Goal: Navigation & Orientation: Go to known website

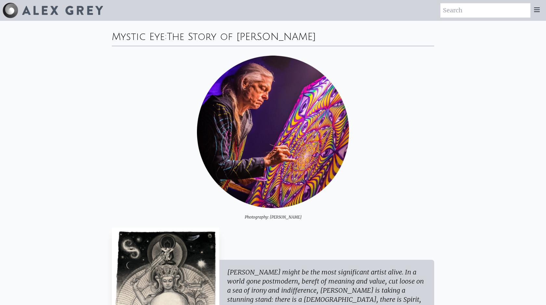
scroll to position [77, 0]
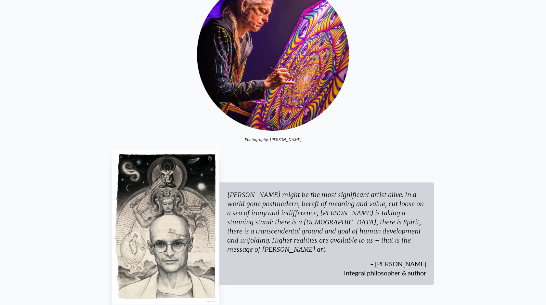
click at [247, 216] on div "[PERSON_NAME] might be the most significant artist alive. In a world gone postm…" at bounding box center [326, 222] width 199 height 64
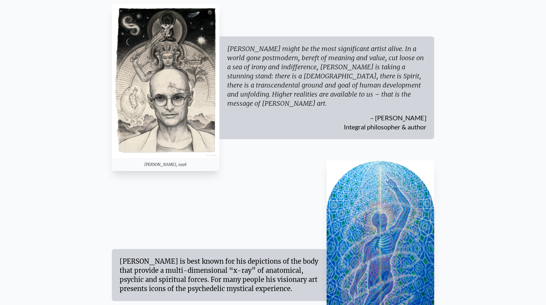
scroll to position [279, 0]
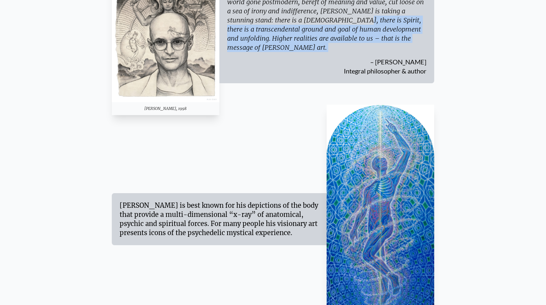
drag, startPoint x: 264, startPoint y: 29, endPoint x: 336, endPoint y: 81, distance: 89.1
click at [336, 81] on div "[PERSON_NAME], 1998 [PERSON_NAME] might be the most significant artist alive. I…" at bounding box center [273, 31] width 322 height 167
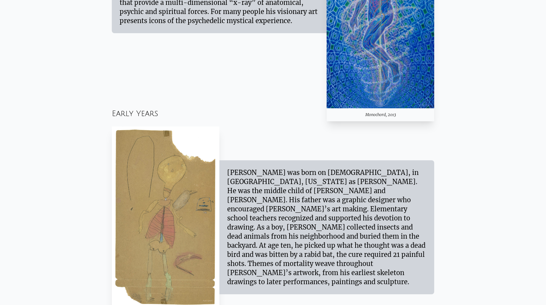
scroll to position [529, 0]
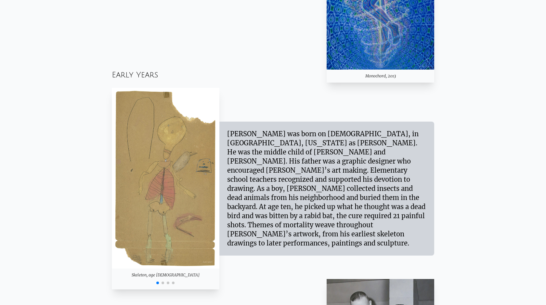
click at [163, 283] on span "Go to slide 2" at bounding box center [162, 282] width 3 height 3
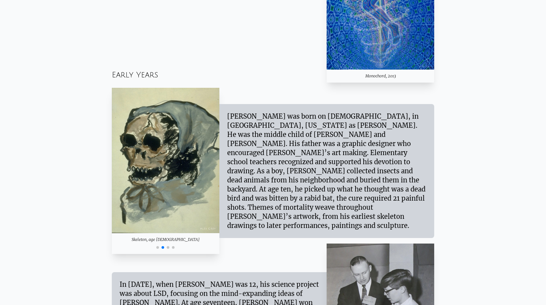
click at [168, 247] on span "Go to slide 3" at bounding box center [168, 247] width 3 height 3
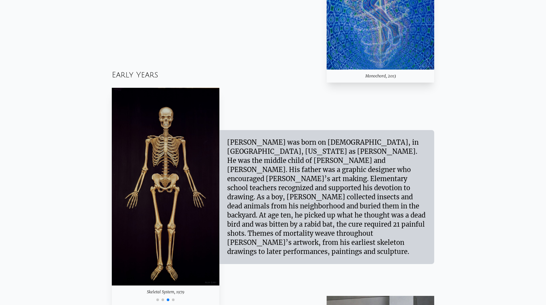
scroll to position [536, 0]
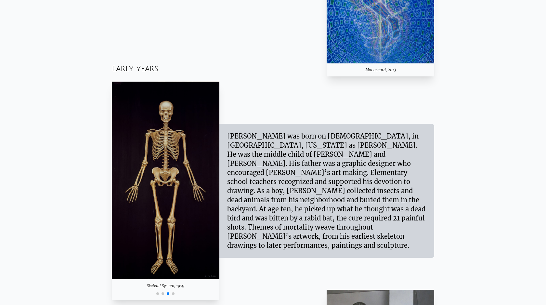
click at [174, 292] on div at bounding box center [166, 293] width 108 height 8
click at [173, 292] on span "Go to slide 4" at bounding box center [173, 293] width 3 height 3
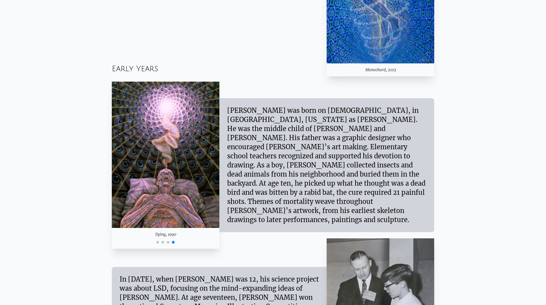
scroll to position [545, 0]
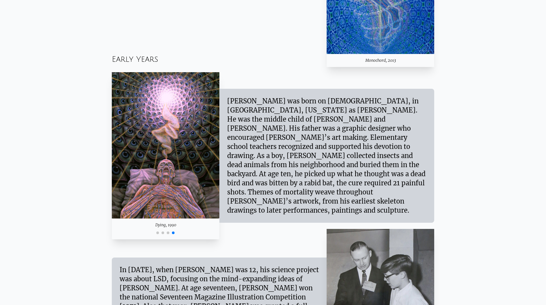
click at [158, 233] on span "Go to slide 1" at bounding box center [157, 232] width 3 height 3
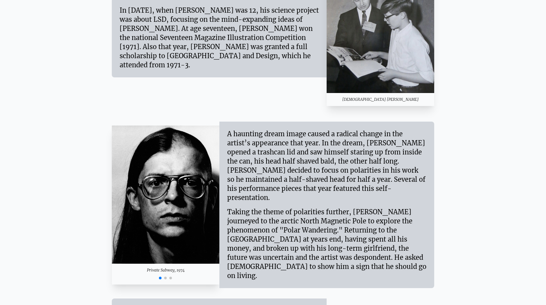
scroll to position [877, 0]
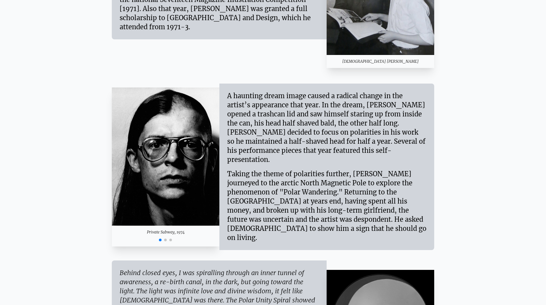
click at [165, 238] on span "Go to slide 2" at bounding box center [165, 239] width 3 height 3
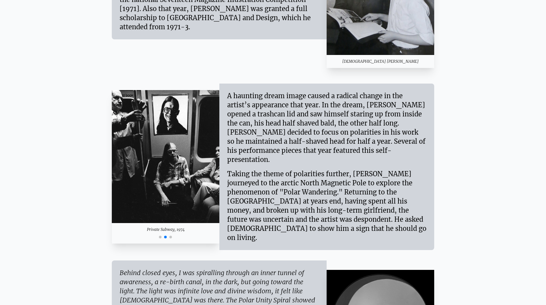
click at [170, 235] on span "Go to slide 3" at bounding box center [170, 236] width 3 height 3
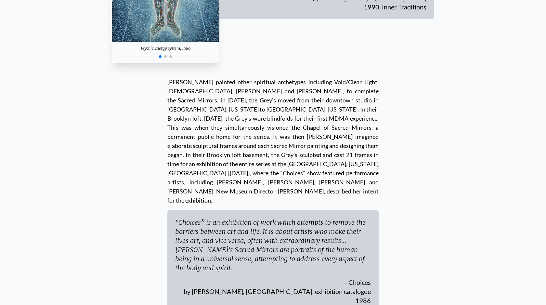
scroll to position [2323, 0]
